Goal: Information Seeking & Learning: Learn about a topic

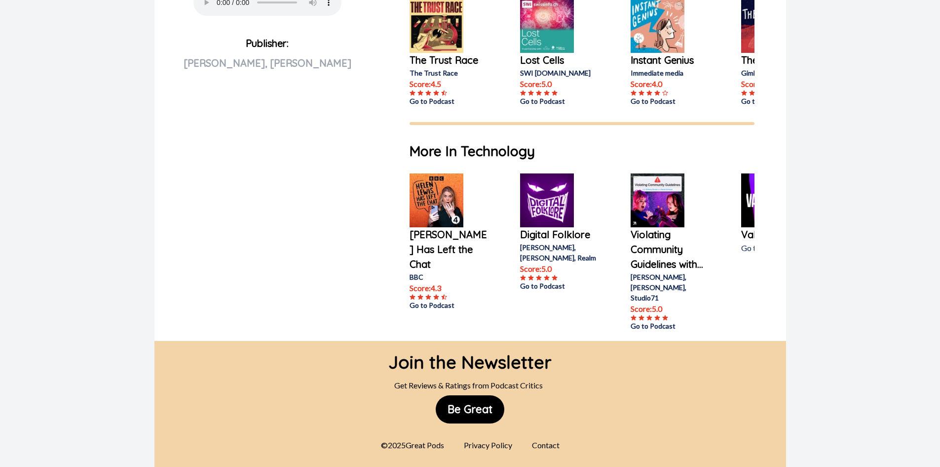
scroll to position [476, 0]
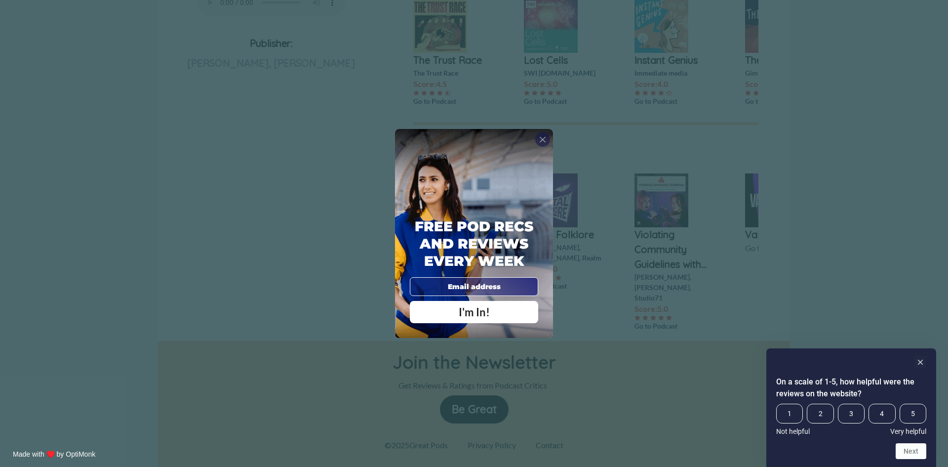
drag, startPoint x: 545, startPoint y: 139, endPoint x: 492, endPoint y: 12, distance: 137.4
click at [545, 139] on span "X" at bounding box center [542, 139] width 7 height 10
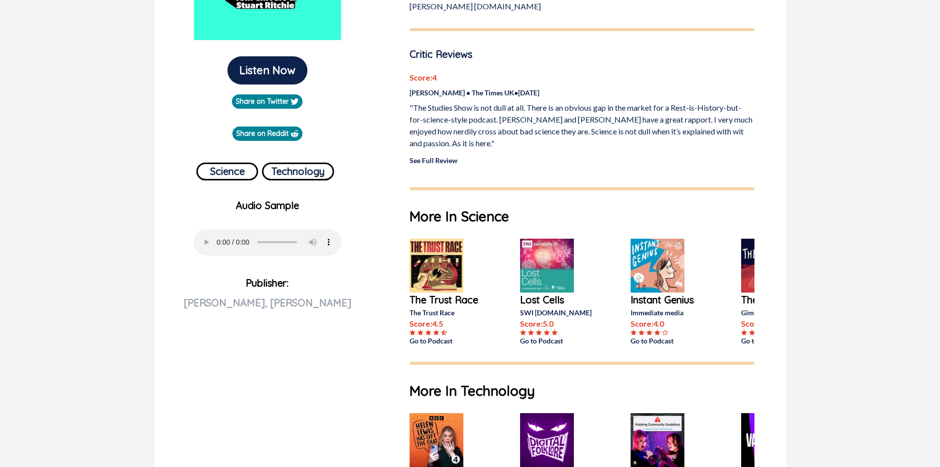
scroll to position [247, 0]
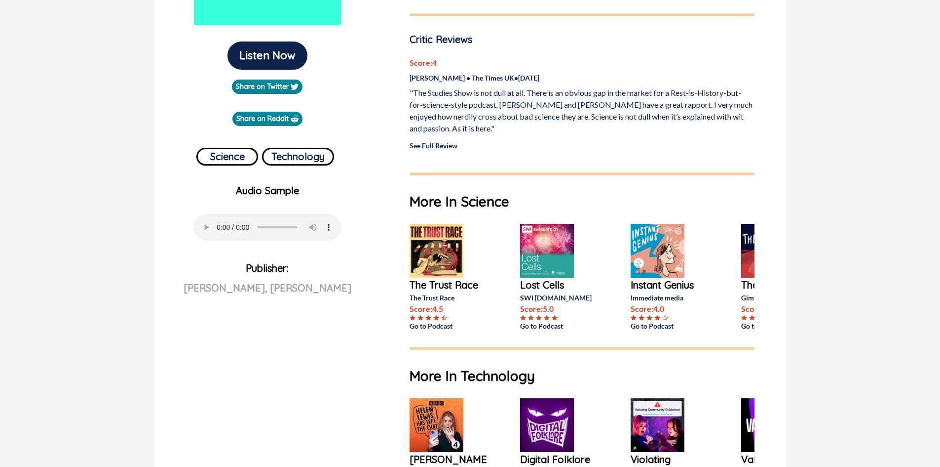
click at [450, 148] on link "See Full Review" at bounding box center [434, 145] width 48 height 8
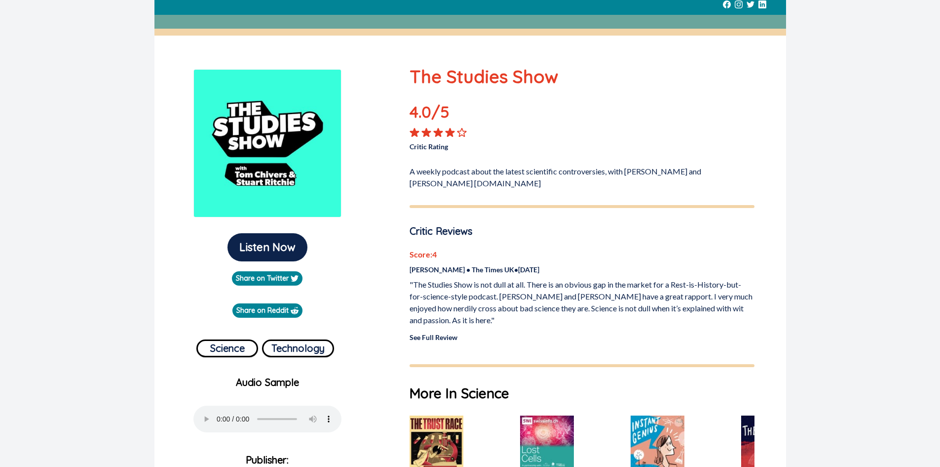
scroll to position [32, 0]
